Goal: Information Seeking & Learning: Learn about a topic

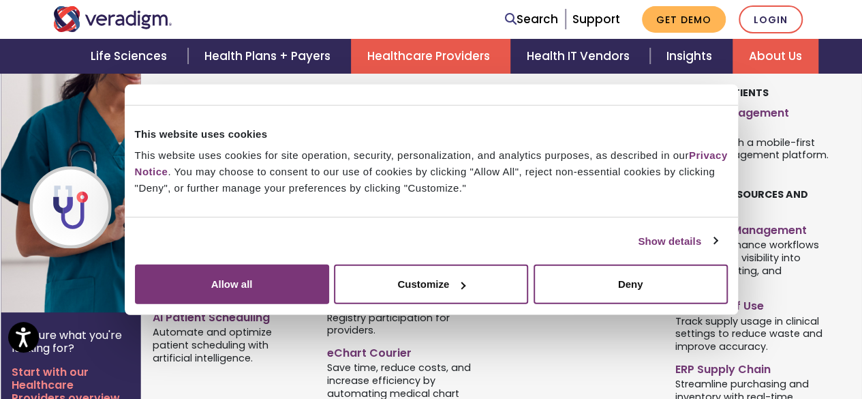
scroll to position [409, 0]
click at [380, 114] on link "EHR Software" at bounding box center [404, 111] width 154 height 20
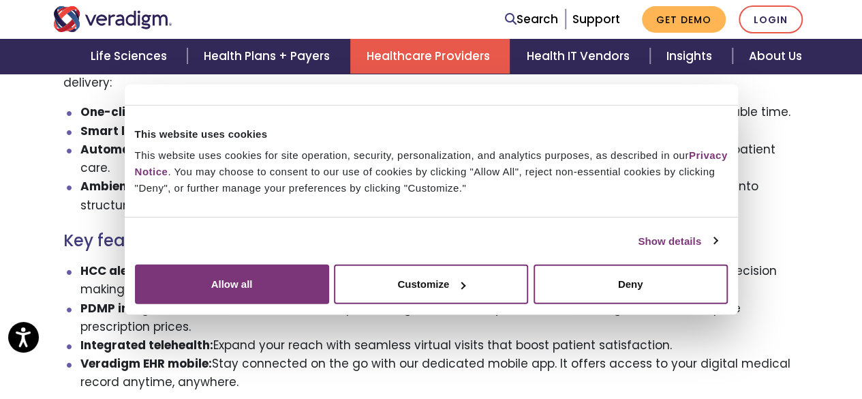
scroll to position [1227, 0]
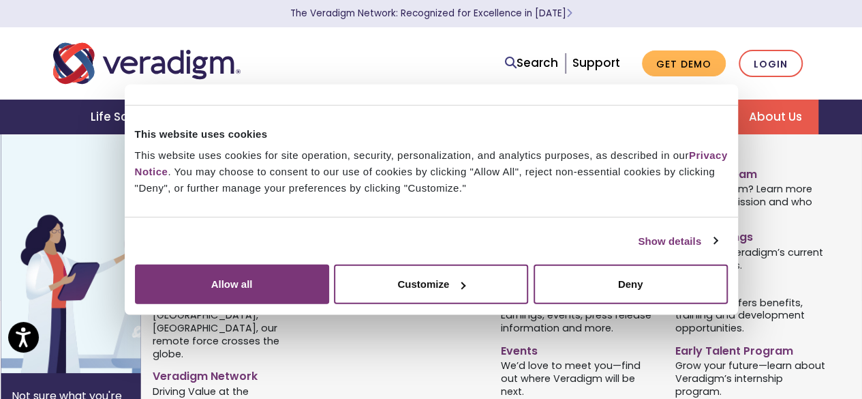
click at [774, 115] on link "About Us" at bounding box center [776, 116] width 86 height 35
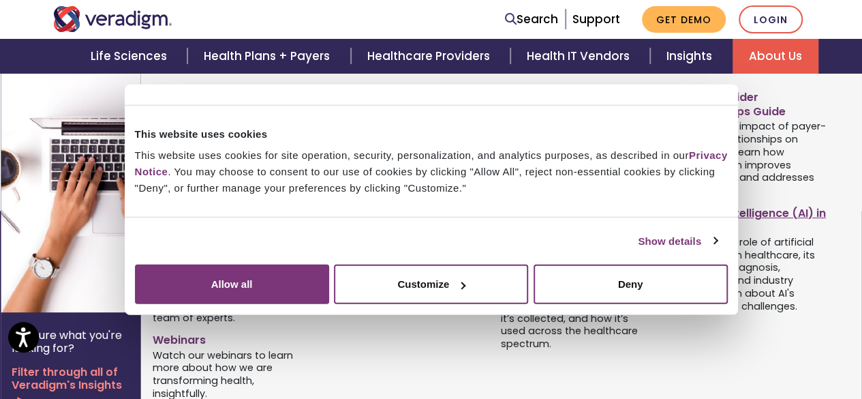
scroll to position [1202, 0]
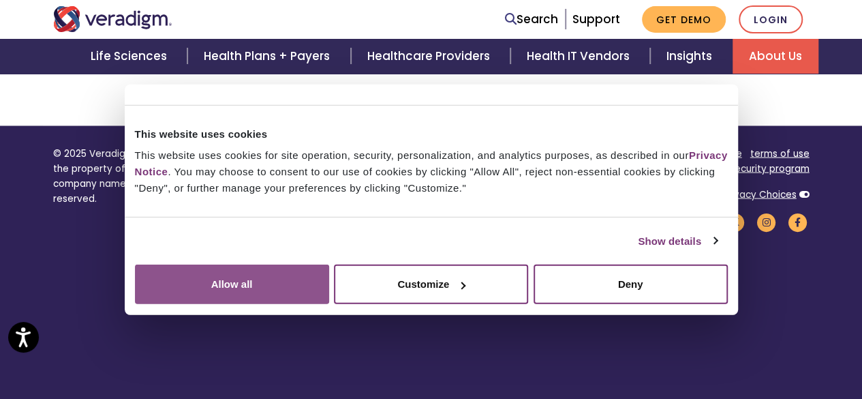
click at [329, 277] on button "Allow all" at bounding box center [232, 284] width 194 height 40
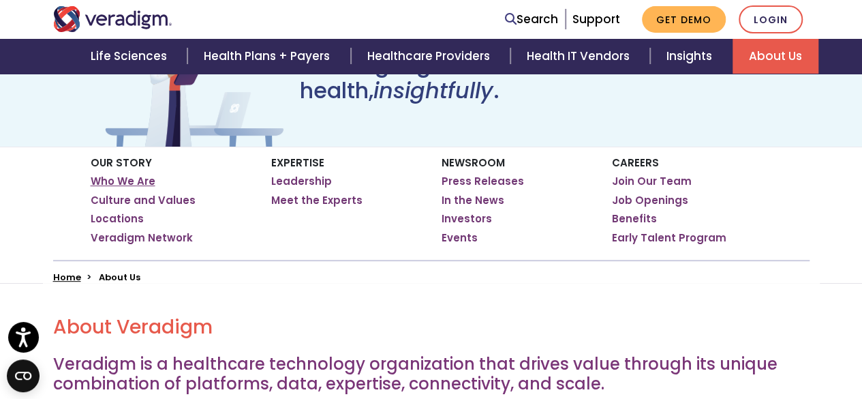
scroll to position [180, 0]
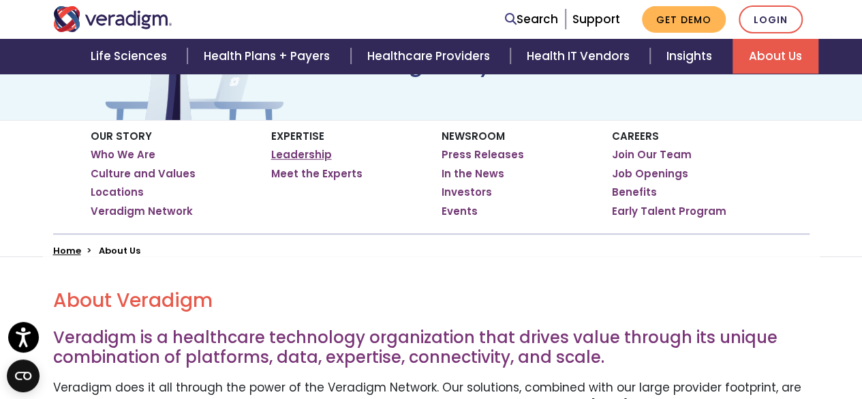
click at [303, 156] on link "Leadership" at bounding box center [301, 155] width 61 height 14
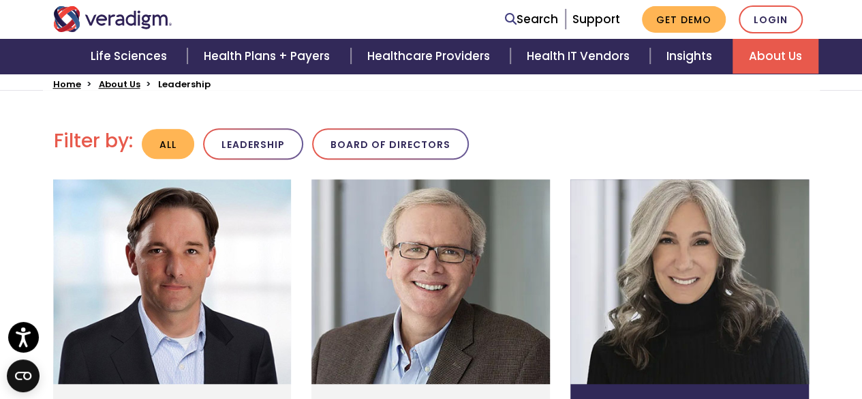
scroll to position [341, 0]
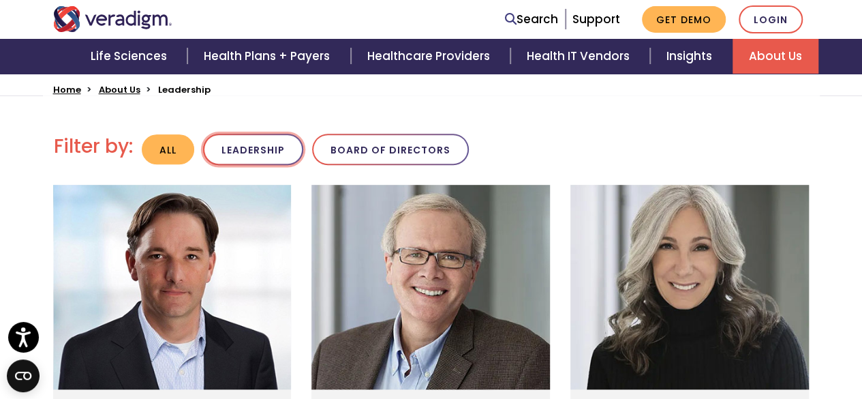
click at [217, 159] on button "Leadership" at bounding box center [253, 150] width 100 height 32
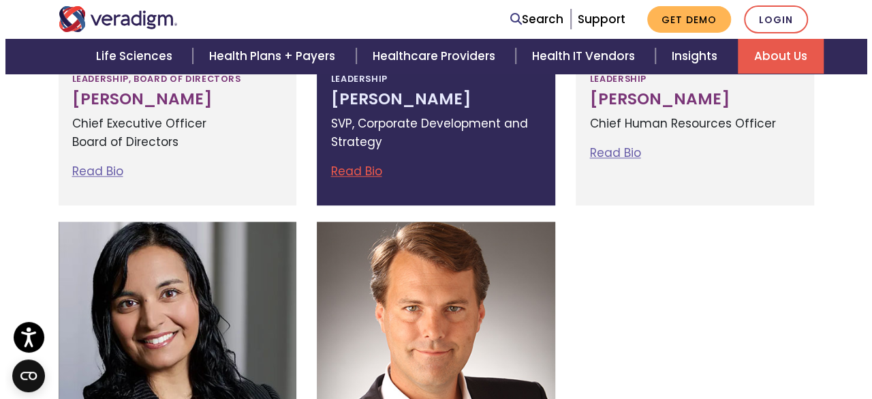
scroll to position [681, 0]
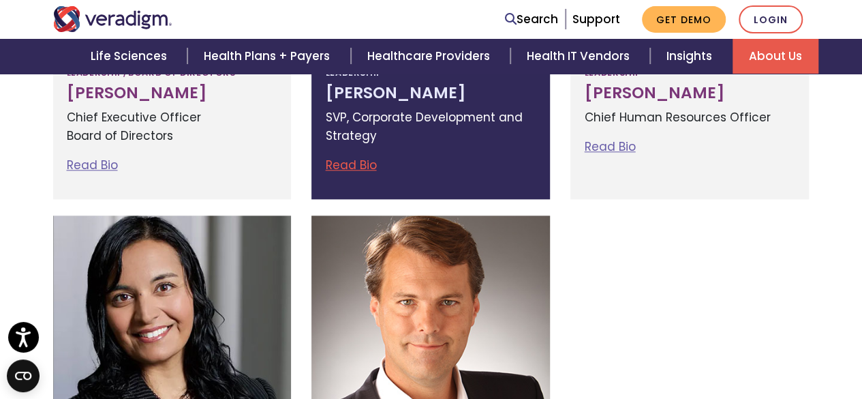
click at [346, 166] on link "Read Bio" at bounding box center [350, 165] width 51 height 16
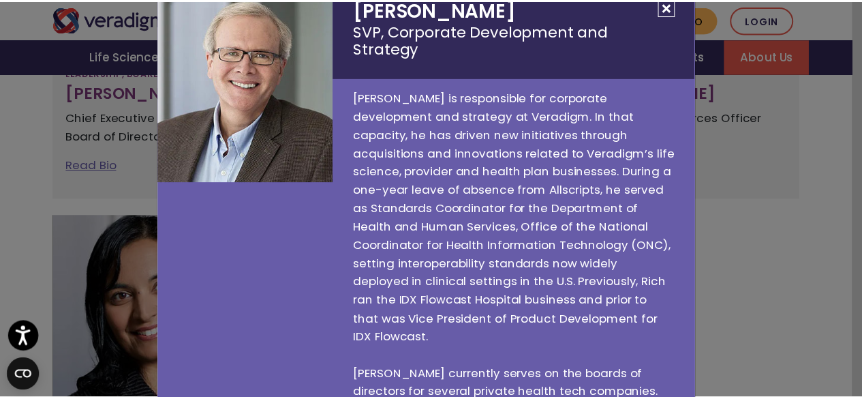
scroll to position [0, 0]
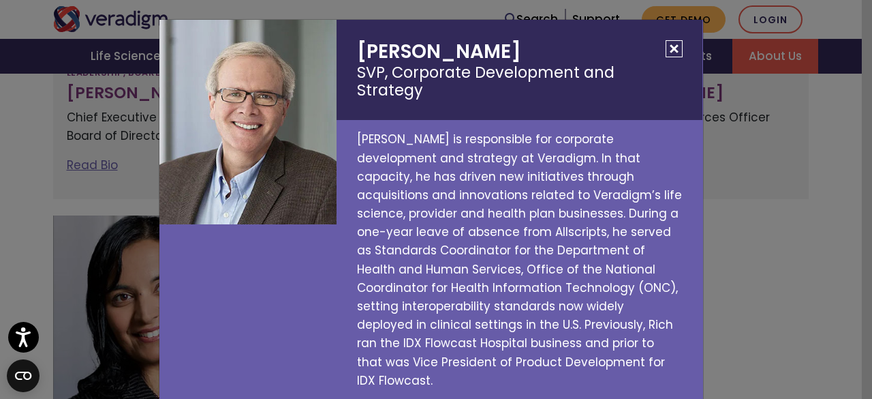
click at [666, 46] on button "Close" at bounding box center [674, 48] width 17 height 17
